Goal: Task Accomplishment & Management: Manage account settings

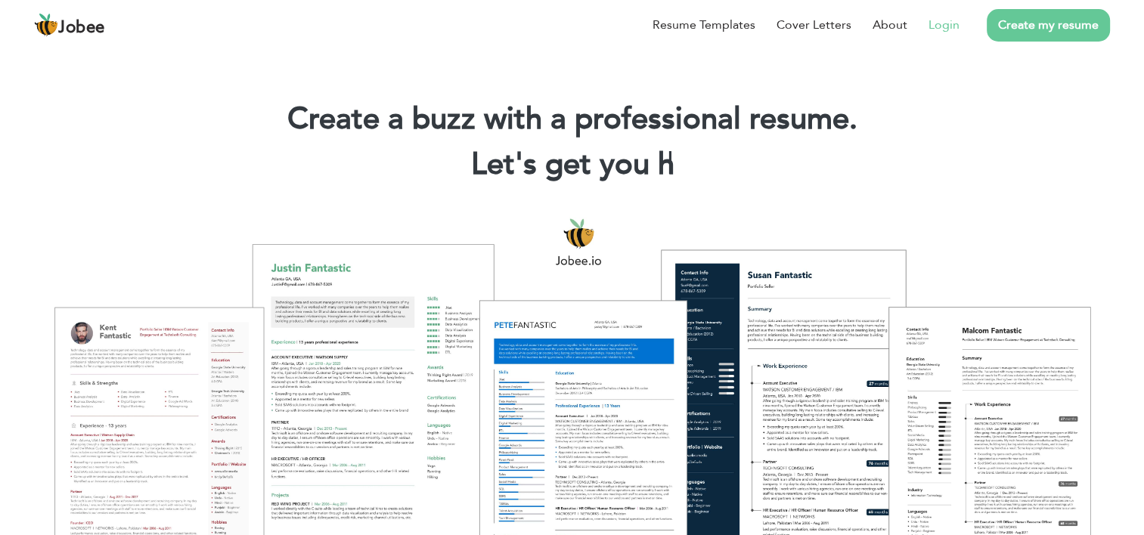
click at [949, 17] on link "Login" at bounding box center [943, 25] width 31 height 18
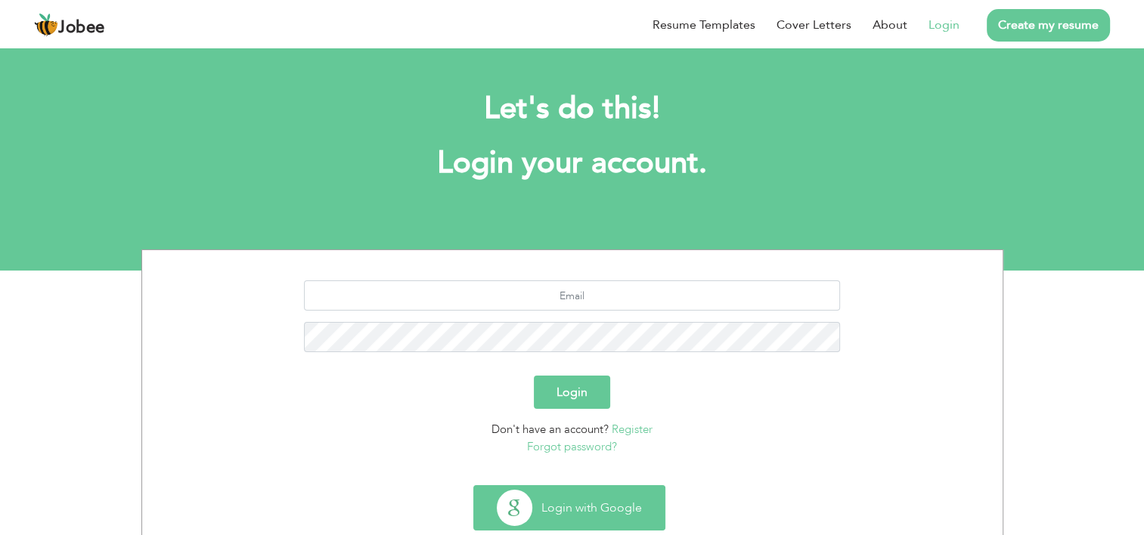
click at [596, 506] on button "Login with Google" at bounding box center [569, 508] width 190 height 44
